Goal: Task Accomplishment & Management: Manage account settings

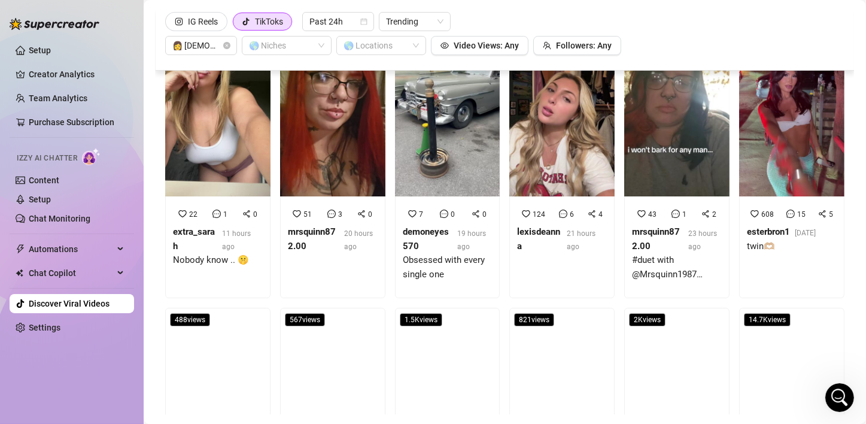
scroll to position [239, 0]
click at [37, 49] on link "Setup" at bounding box center [40, 51] width 22 height 10
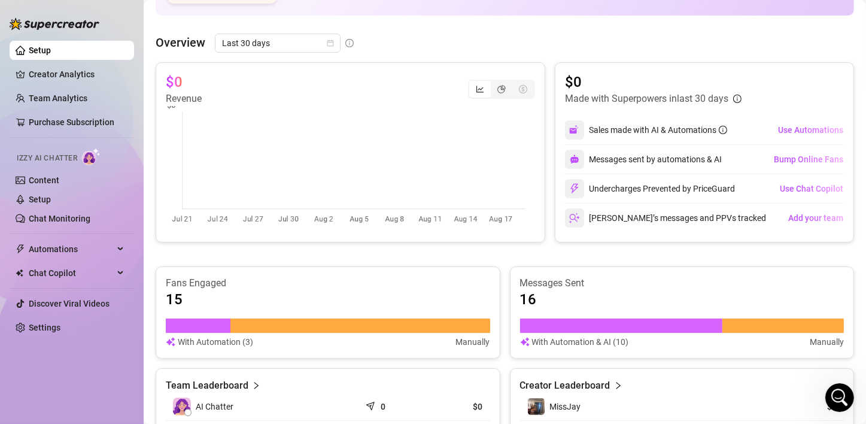
scroll to position [240, 0]
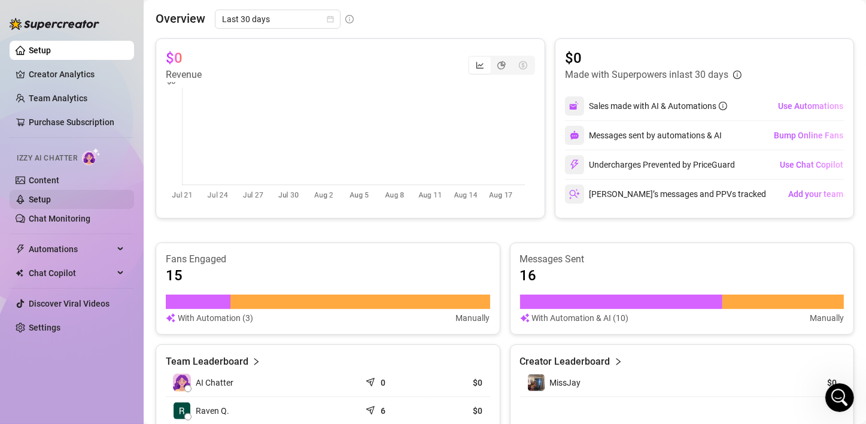
click at [51, 201] on link "Setup" at bounding box center [40, 200] width 22 height 10
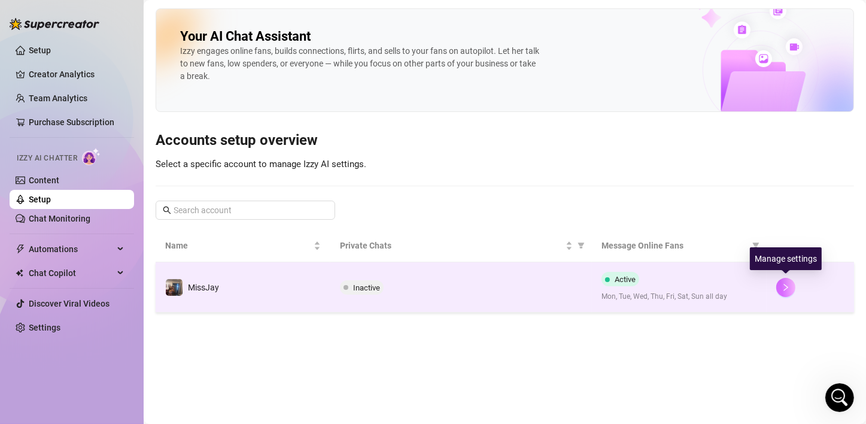
click at [785, 287] on icon "right" at bounding box center [786, 287] width 8 height 8
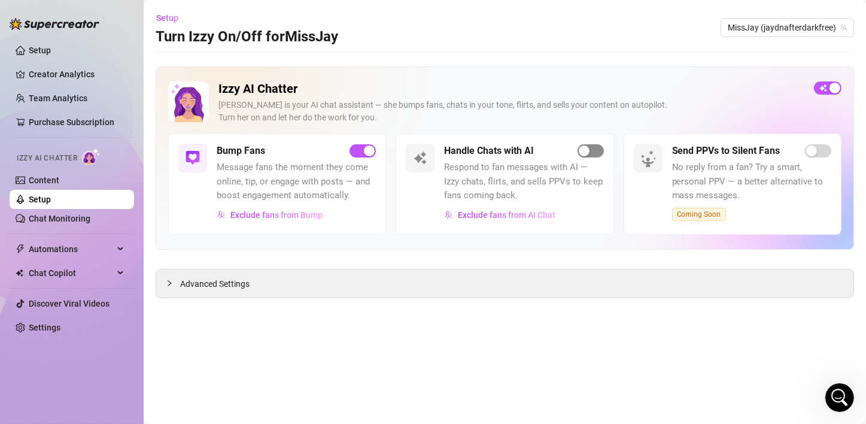
click at [595, 156] on span "button" at bounding box center [591, 150] width 26 height 13
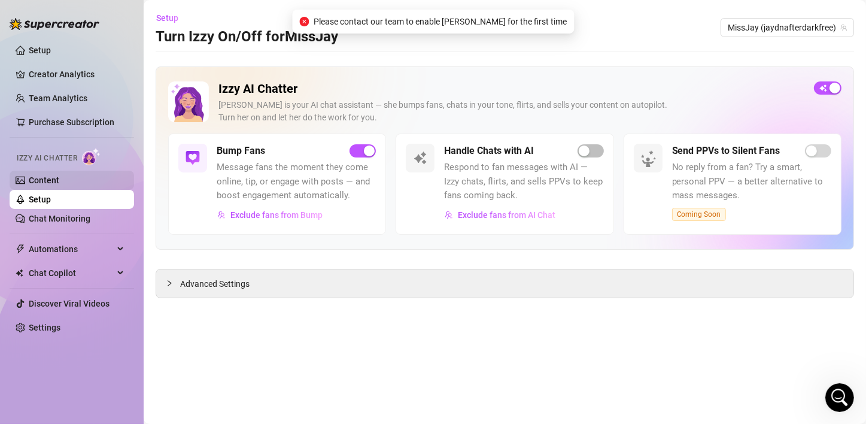
click at [29, 178] on link "Content" at bounding box center [44, 180] width 31 height 10
